Goal: Navigation & Orientation: Find specific page/section

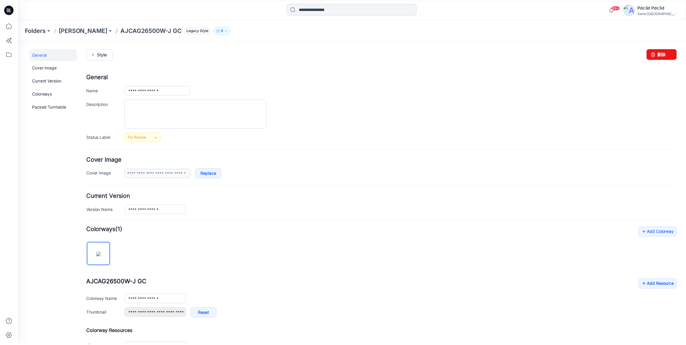
scroll to position [90, 0]
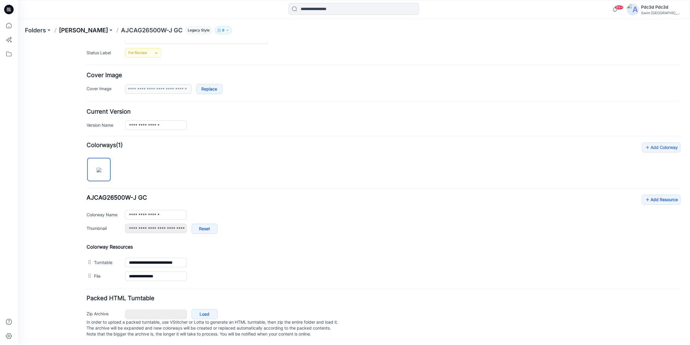
click at [88, 30] on p "[PERSON_NAME]" at bounding box center [83, 30] width 49 height 8
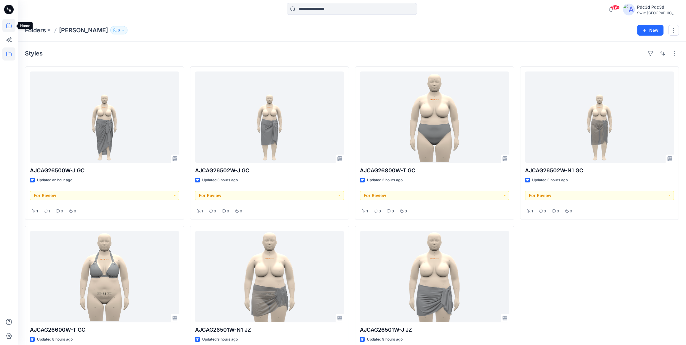
click at [11, 29] on icon at bounding box center [8, 25] width 13 height 13
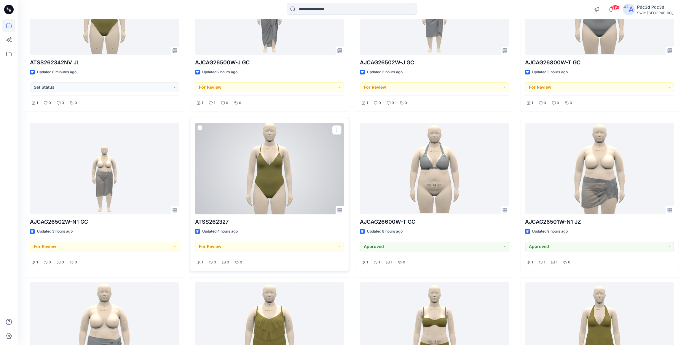
scroll to position [135, 0]
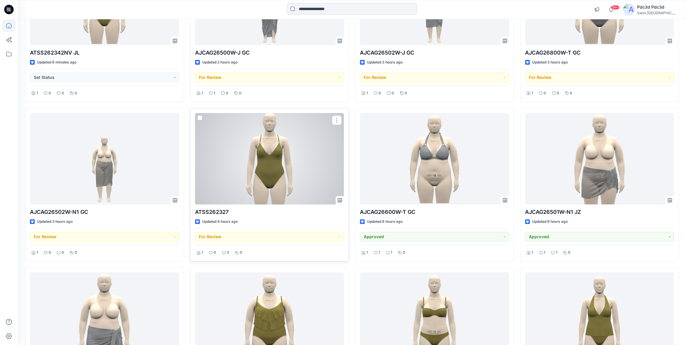
click at [251, 164] on div at bounding box center [269, 158] width 149 height 91
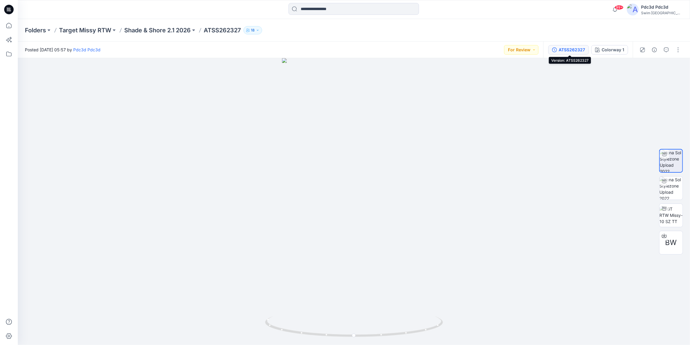
click at [585, 52] on div "ATSS262327" at bounding box center [572, 50] width 26 height 7
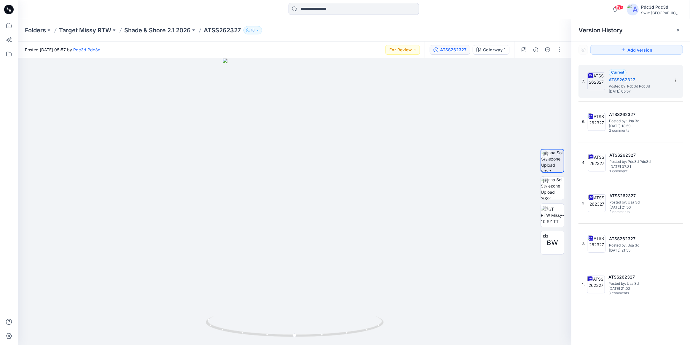
click at [538, 34] on div "Folders Target Missy RTW Shade & Shore 2.1 2026 ATSS262327 18" at bounding box center [331, 30] width 612 height 8
click at [677, 28] on icon at bounding box center [678, 30] width 5 height 5
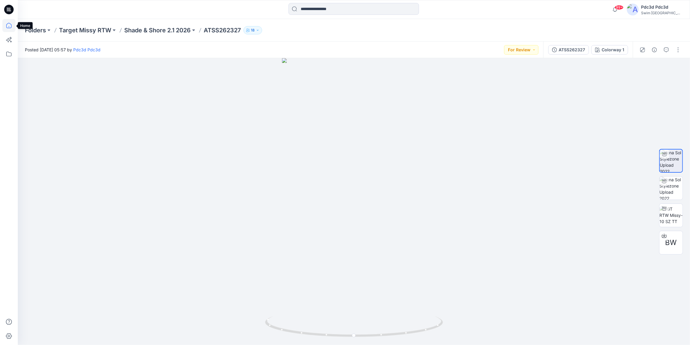
click at [10, 29] on icon at bounding box center [8, 25] width 13 height 13
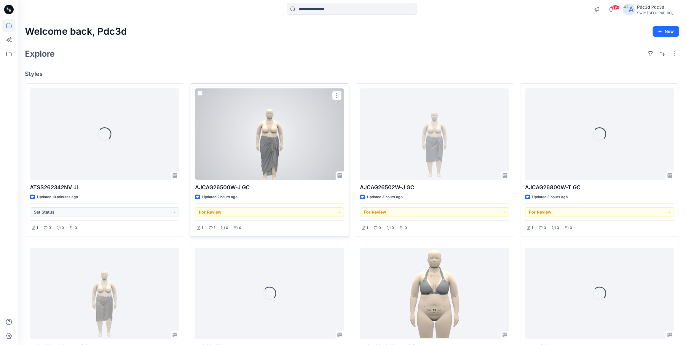
click at [273, 158] on div at bounding box center [269, 133] width 149 height 91
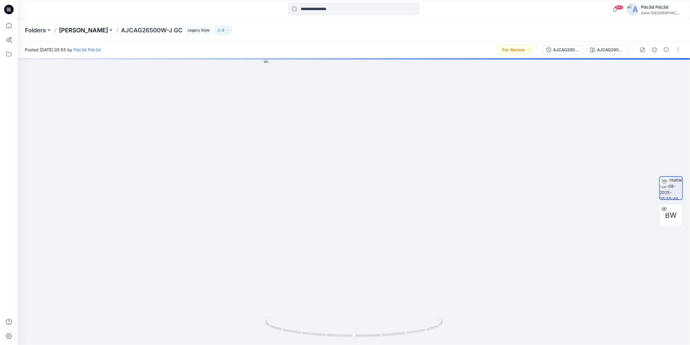
click at [79, 30] on p "[PERSON_NAME]" at bounding box center [83, 30] width 49 height 8
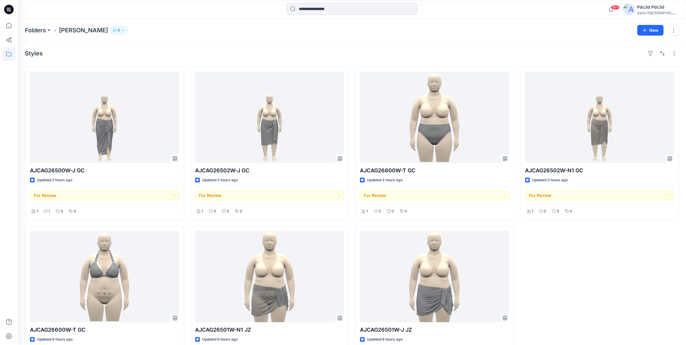
drag, startPoint x: 166, startPoint y: 14, endPoint x: 163, endPoint y: 15, distance: 3.5
click at [166, 14] on div at bounding box center [101, 9] width 167 height 13
click at [50, 13] on div at bounding box center [101, 9] width 167 height 13
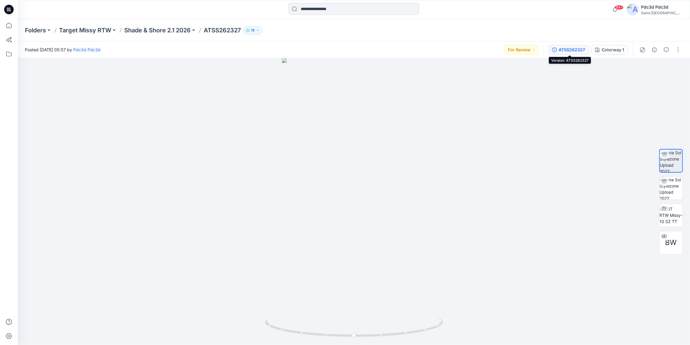
click at [578, 52] on div "ATSS262327" at bounding box center [572, 50] width 26 height 7
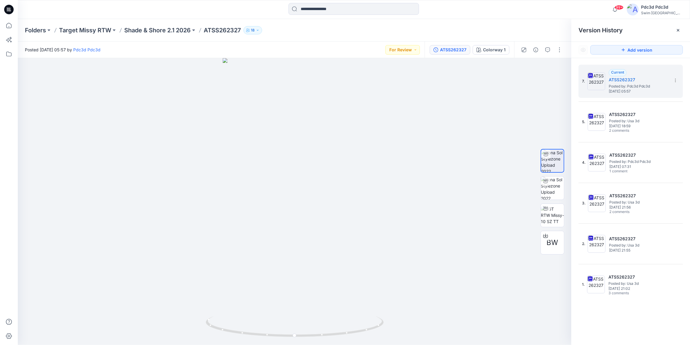
click at [509, 27] on div "Folders Target Missy RTW Shade & Shore 2.1 2026 ATSS262327 18" at bounding box center [331, 30] width 612 height 8
click at [162, 12] on div at bounding box center [102, 9] width 168 height 13
